Goal: Information Seeking & Learning: Learn about a topic

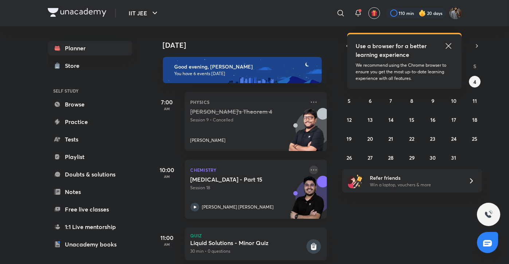
click at [309, 169] on icon at bounding box center [313, 169] width 9 height 9
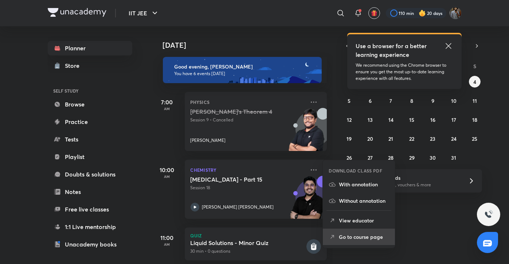
click at [355, 235] on p "Go to course page" at bounding box center [364, 237] width 50 height 8
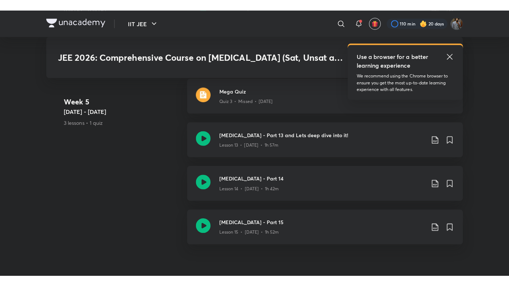
scroll to position [1307, 0]
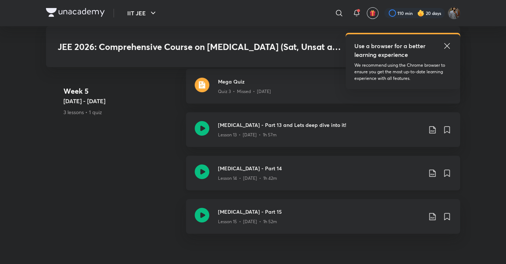
click at [197, 166] on icon at bounding box center [202, 171] width 15 height 15
